Goal: Task Accomplishment & Management: Complete application form

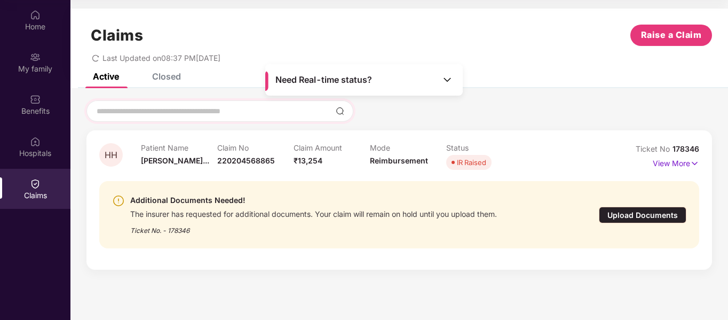
scroll to position [60, 0]
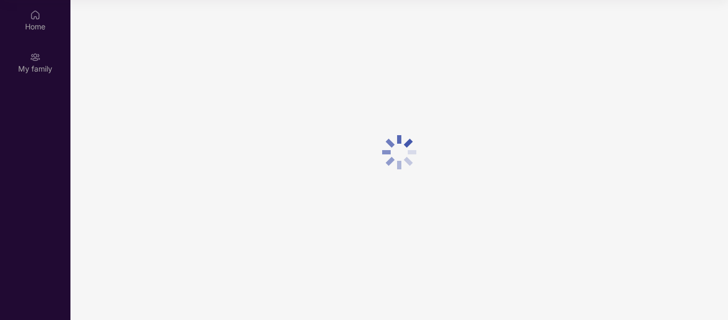
scroll to position [60, 0]
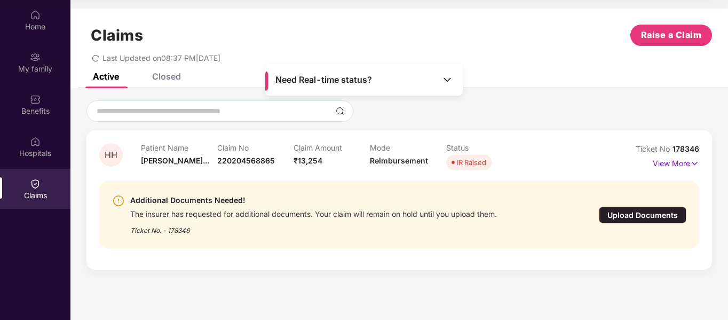
click at [468, 163] on div "IR Raised" at bounding box center [471, 162] width 29 height 11
click at [687, 167] on p "View More" at bounding box center [676, 162] width 46 height 14
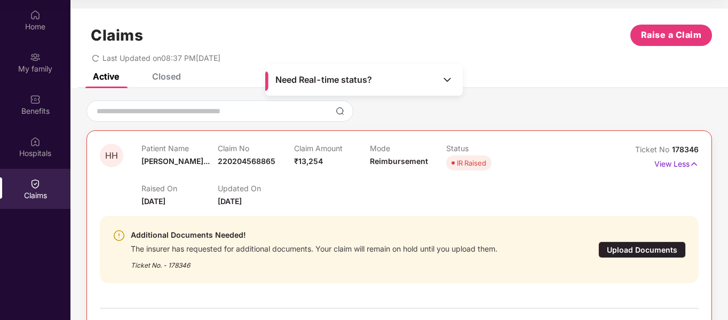
click at [447, 80] on img at bounding box center [447, 79] width 11 height 11
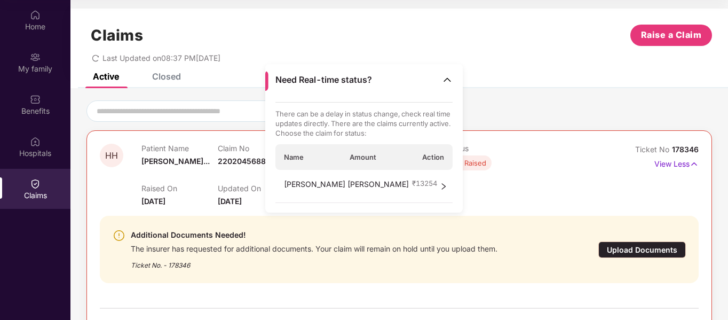
click at [441, 189] on icon "right" at bounding box center [443, 186] width 7 height 7
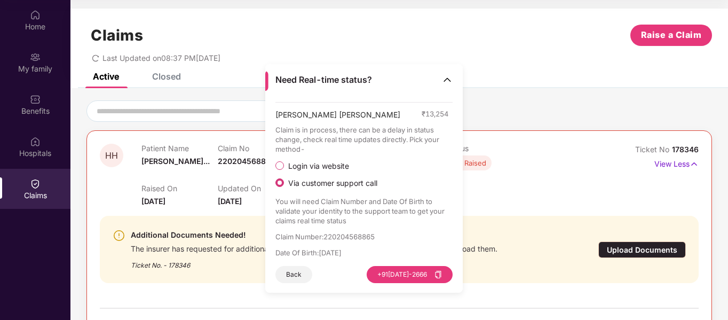
click at [296, 278] on button "Back" at bounding box center [294, 274] width 37 height 17
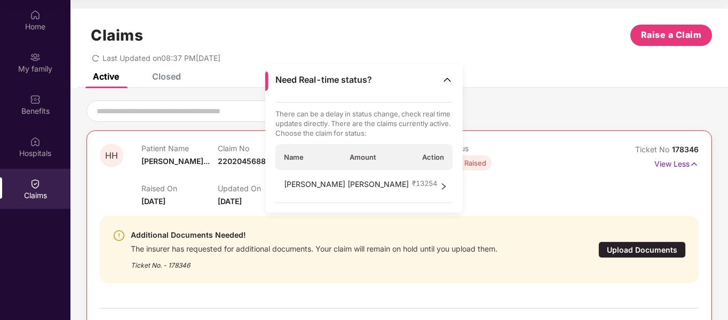
scroll to position [214, 0]
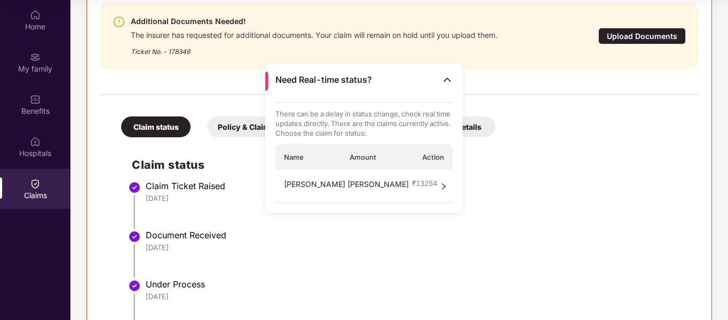
click at [451, 78] on img at bounding box center [447, 79] width 11 height 11
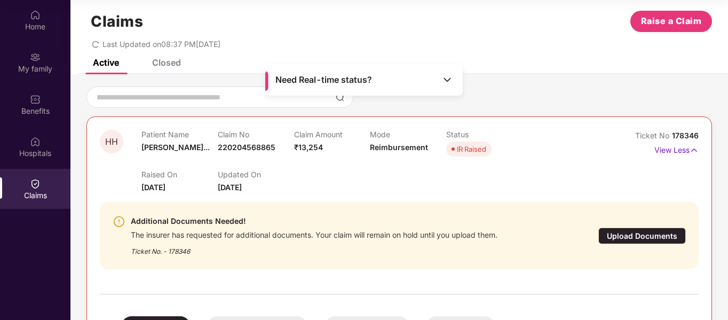
scroll to position [0, 0]
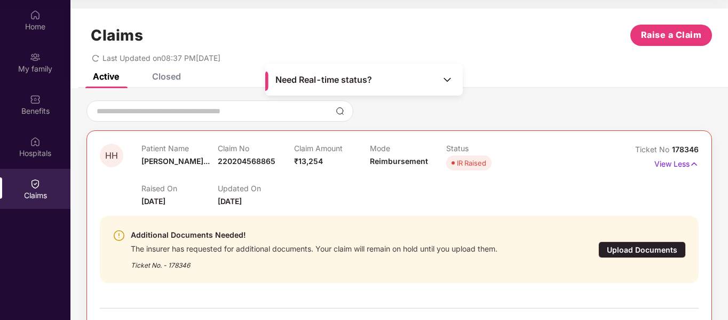
click at [647, 241] on div "Upload Documents" at bounding box center [643, 249] width 88 height 17
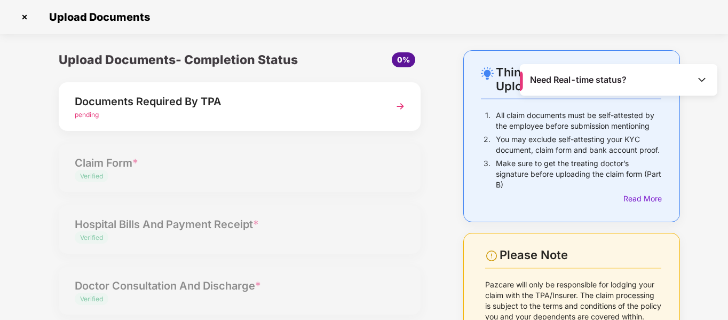
click at [406, 105] on img at bounding box center [400, 106] width 19 height 19
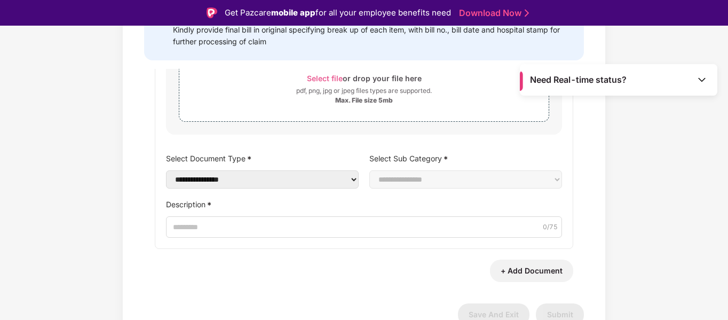
scroll to position [185, 0]
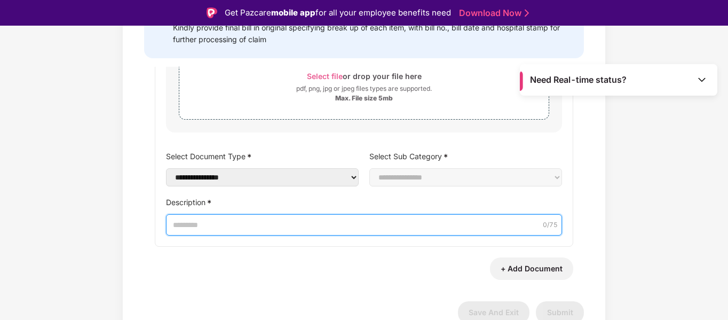
click at [310, 225] on input "Description *" at bounding box center [364, 224] width 396 height 21
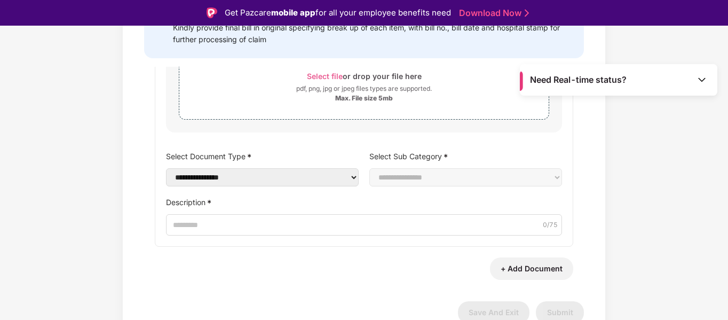
click at [327, 265] on div "+ Add Document" at bounding box center [364, 268] width 419 height 22
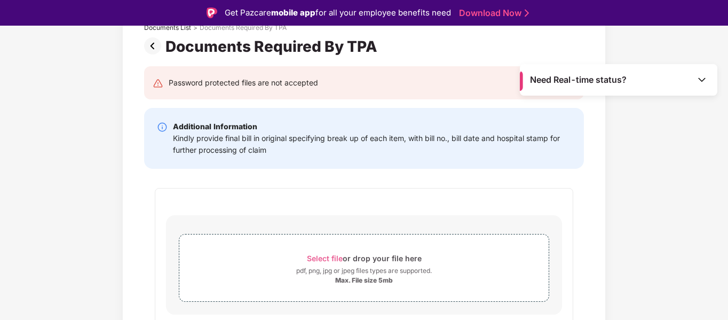
scroll to position [107, 0]
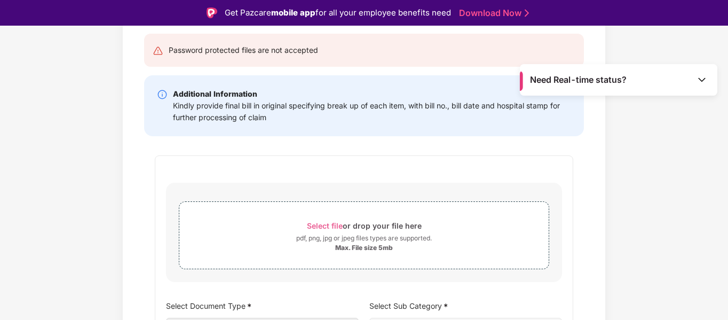
click at [516, 180] on div "**********" at bounding box center [364, 275] width 419 height 241
click at [704, 79] on img at bounding box center [702, 79] width 11 height 11
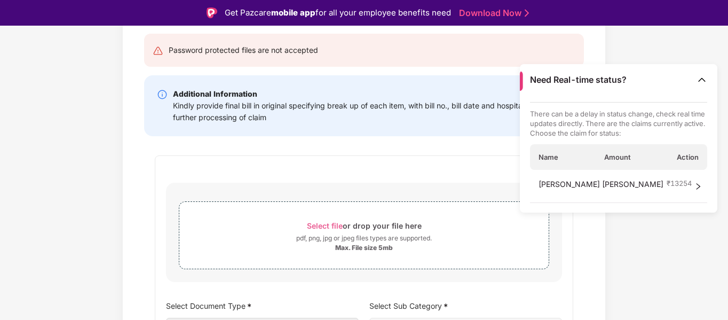
click at [704, 79] on img at bounding box center [702, 79] width 11 height 11
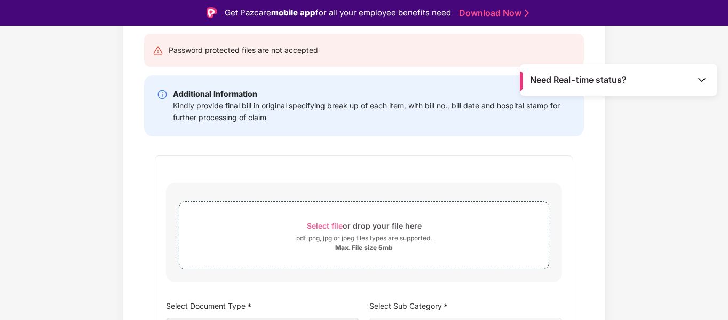
click at [682, 52] on div "**********" at bounding box center [364, 196] width 728 height 454
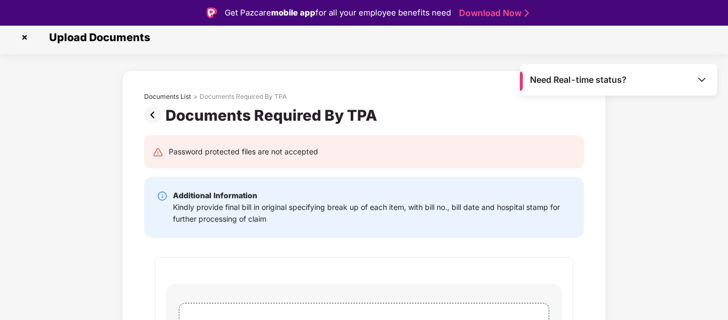
scroll to position [0, 0]
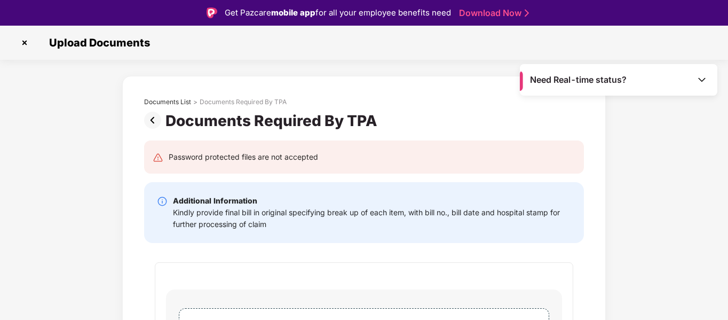
click at [99, 100] on div "**********" at bounding box center [364, 303] width 728 height 454
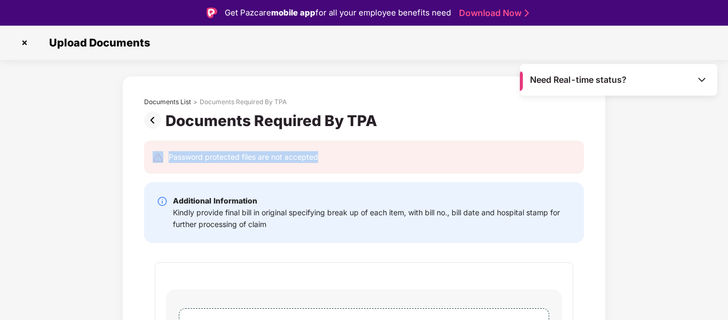
drag, startPoint x: 148, startPoint y: 164, endPoint x: 343, endPoint y: 164, distance: 194.4
click at [343, 164] on div "Password protected files are not accepted" at bounding box center [364, 156] width 440 height 33
